Goal: Information Seeking & Learning: Check status

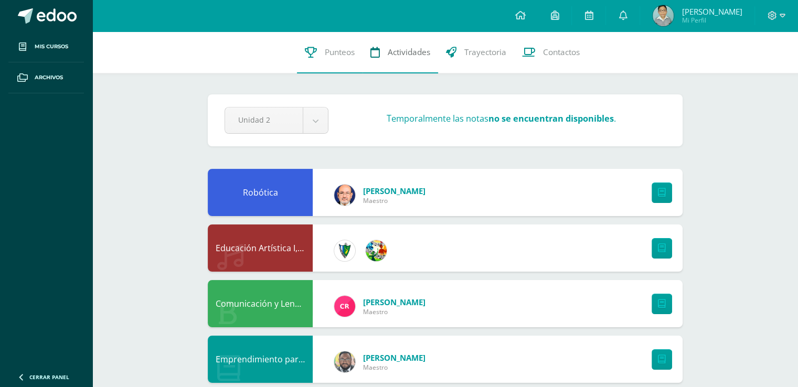
click at [385, 42] on link "Actividades" at bounding box center [401, 52] width 76 height 42
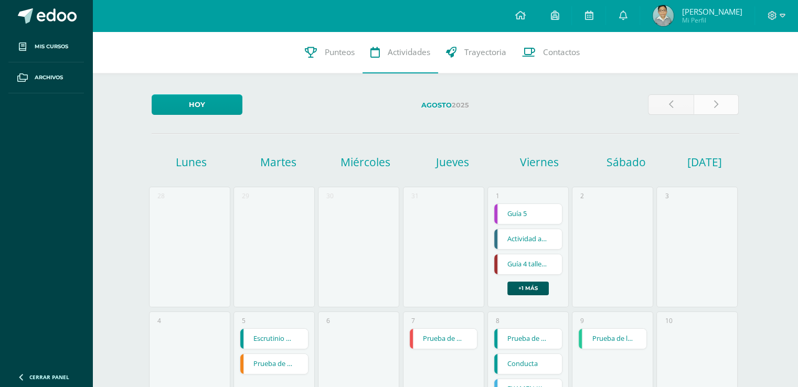
click at [706, 95] on link at bounding box center [717, 104] width 46 height 20
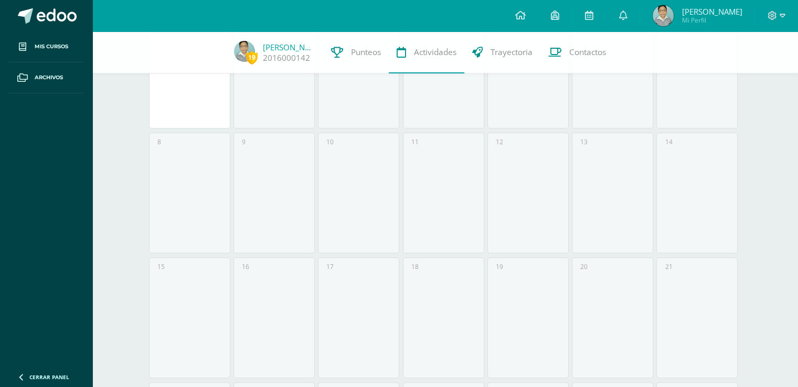
click at [438, 206] on div "11" at bounding box center [443, 193] width 81 height 121
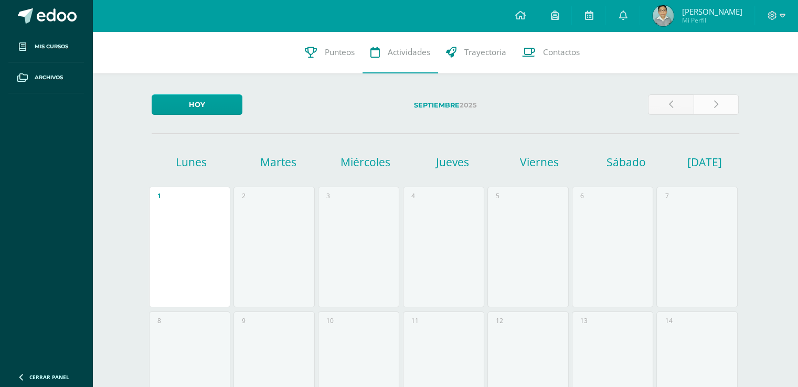
click at [715, 100] on link at bounding box center [717, 104] width 46 height 20
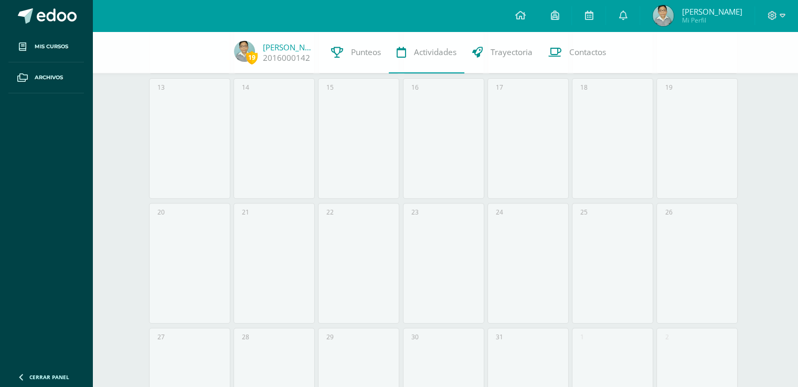
scroll to position [4, 0]
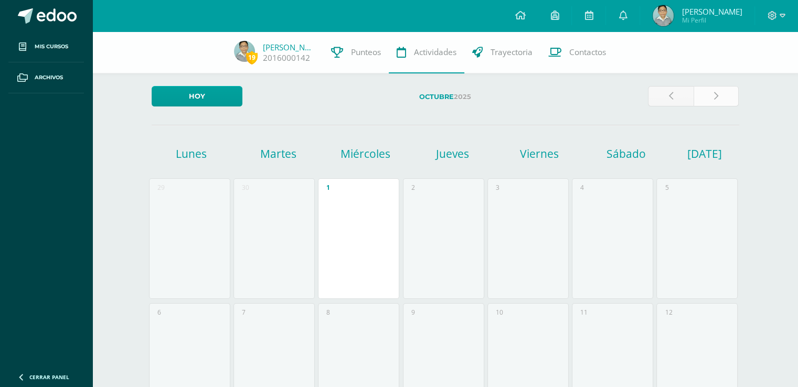
click at [706, 90] on link at bounding box center [717, 96] width 46 height 20
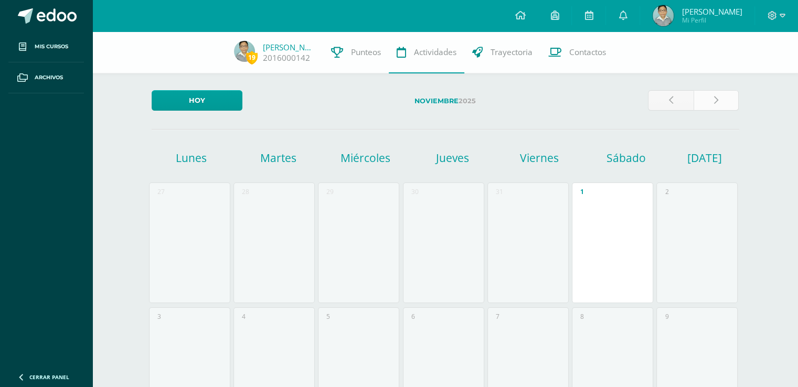
click at [703, 105] on link at bounding box center [717, 100] width 46 height 20
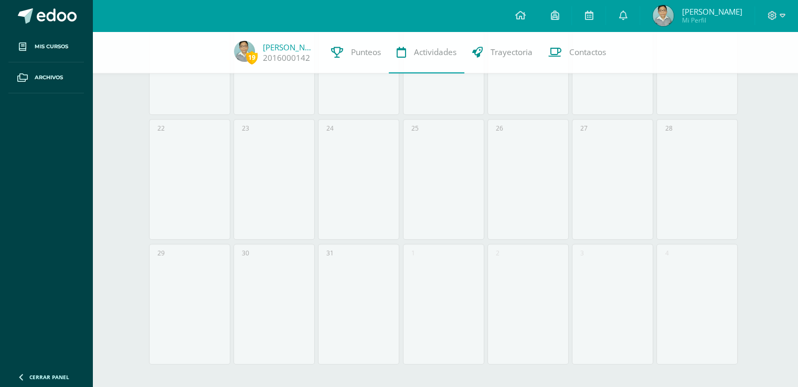
scroll to position [441, 0]
click at [335, 253] on div "31" at bounding box center [358, 301] width 81 height 121
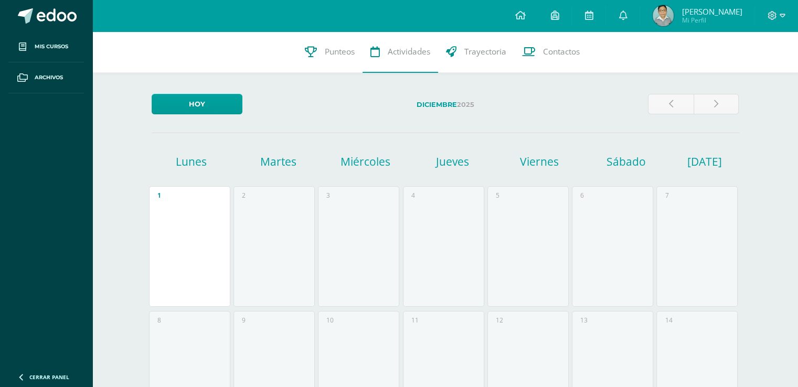
scroll to position [0, 0]
click at [706, 95] on link at bounding box center [717, 104] width 46 height 20
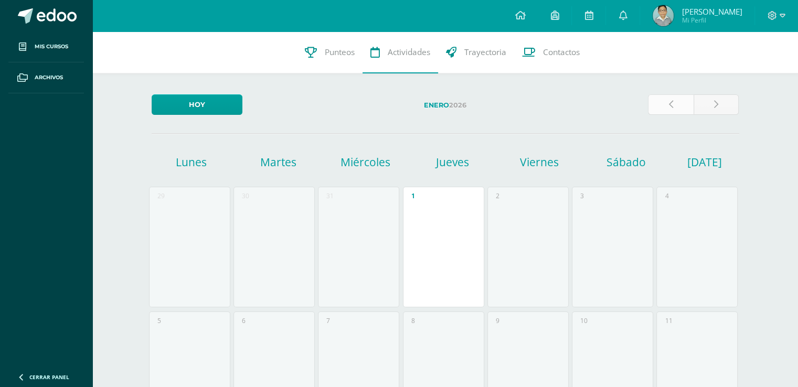
click at [672, 112] on link at bounding box center [671, 104] width 46 height 20
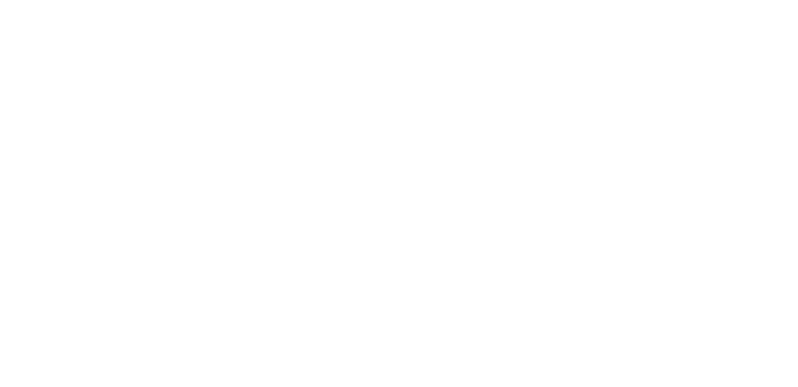
click at [0, 0] on html at bounding box center [0, 0] width 0 height 0
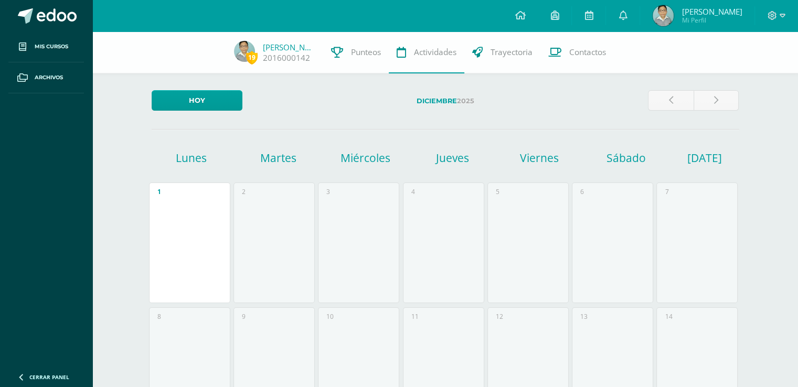
click at [472, 55] on icon at bounding box center [477, 52] width 10 height 11
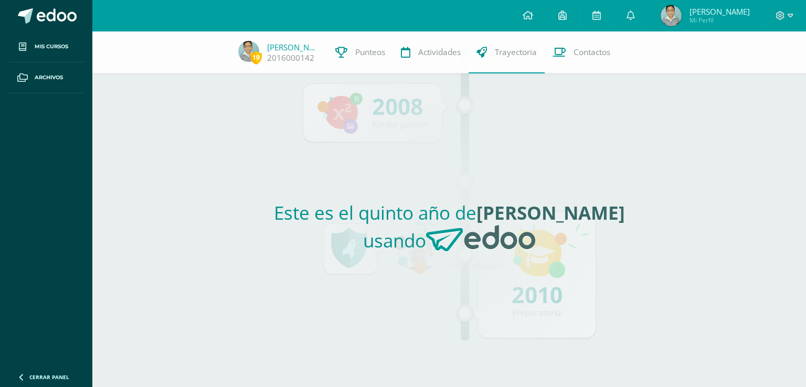
click at [374, 210] on h2 "Este es el quinto año de Josué Benjamín usando" at bounding box center [449, 230] width 475 height 60
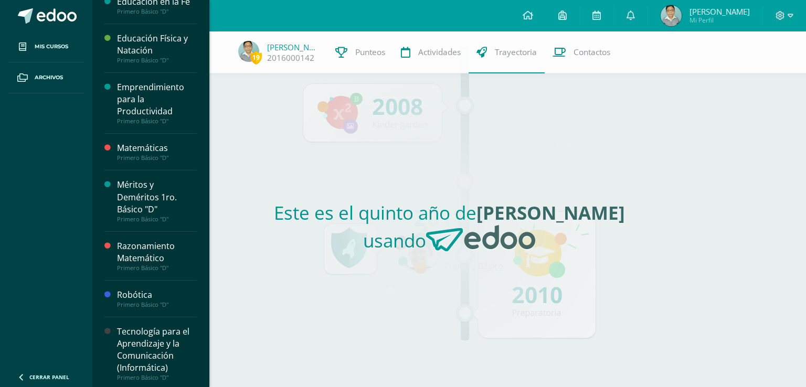
scroll to position [527, 0]
click at [152, 194] on div "Méritos y Deméritos 1ro. Básico "D"" at bounding box center [157, 195] width 80 height 36
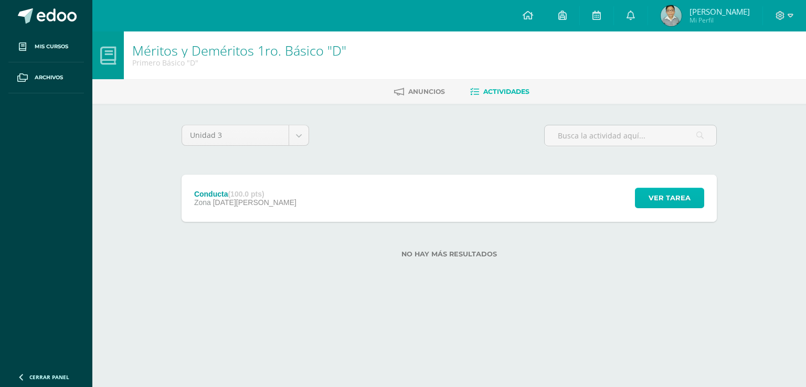
click at [652, 198] on span "Ver tarea" at bounding box center [669, 197] width 42 height 19
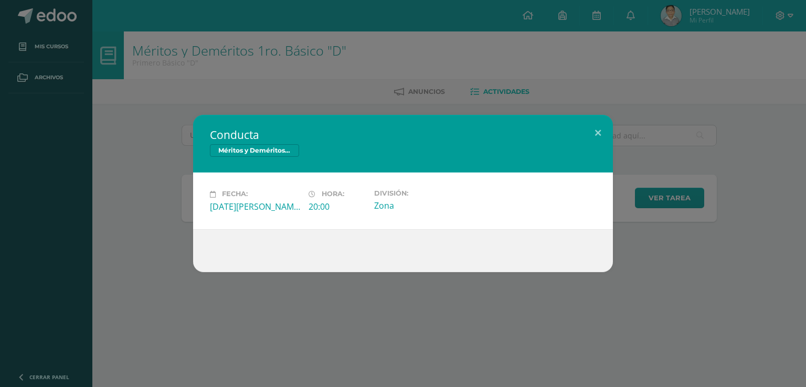
click at [582, 111] on div "Conducta Méritos y Deméritos 1ro. Básico "D" Fecha: [DATE][PERSON_NAME] Hora: 2…" at bounding box center [403, 193] width 806 height 387
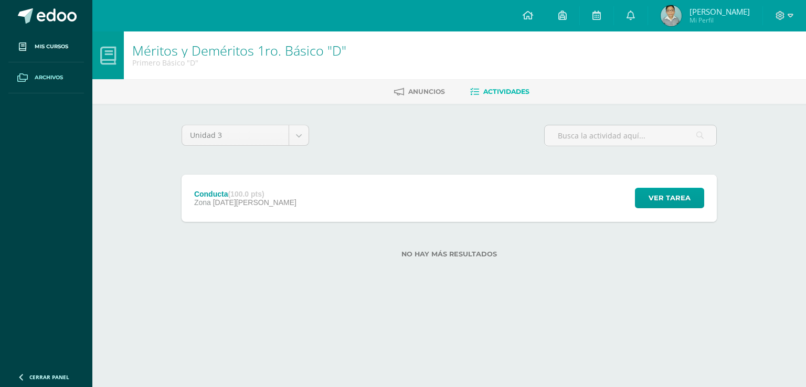
click at [51, 75] on span "Archivos" at bounding box center [49, 77] width 28 height 8
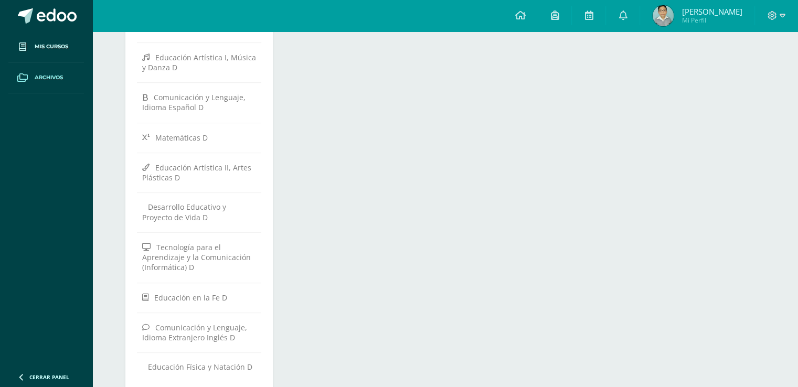
scroll to position [435, 0]
